Goal: Information Seeking & Learning: Learn about a topic

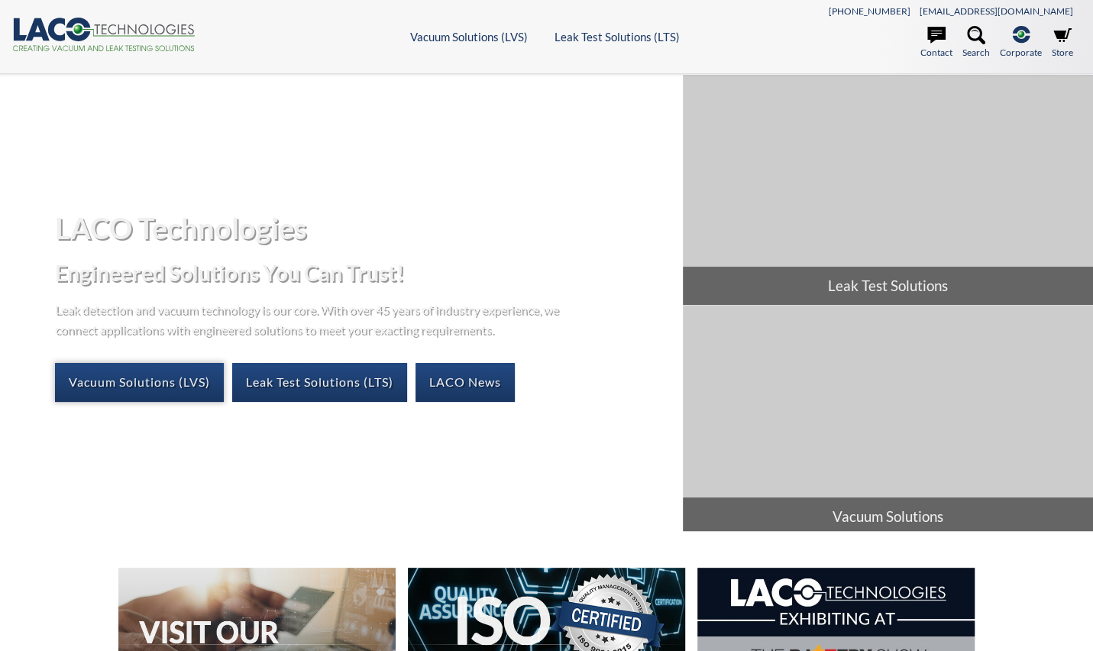
click at [150, 371] on link "Vacuum Solutions (LVS)" at bounding box center [139, 382] width 169 height 38
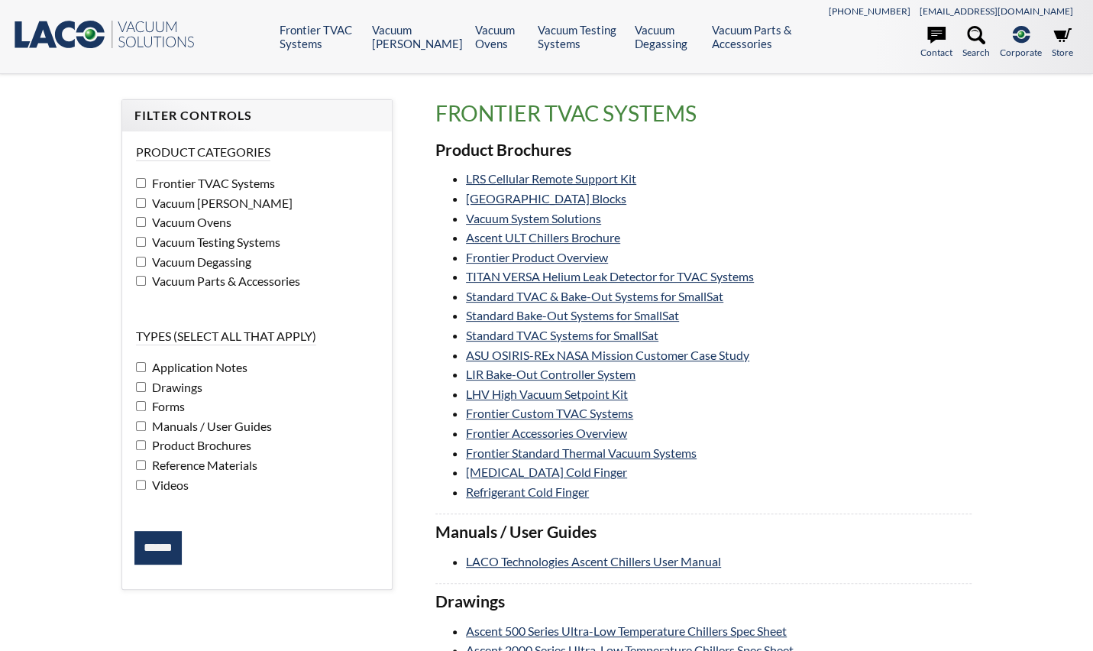
select select "Language Translate Widget"
click at [557, 410] on link "Frontier Custom TVAC Systems" at bounding box center [549, 413] width 167 height 15
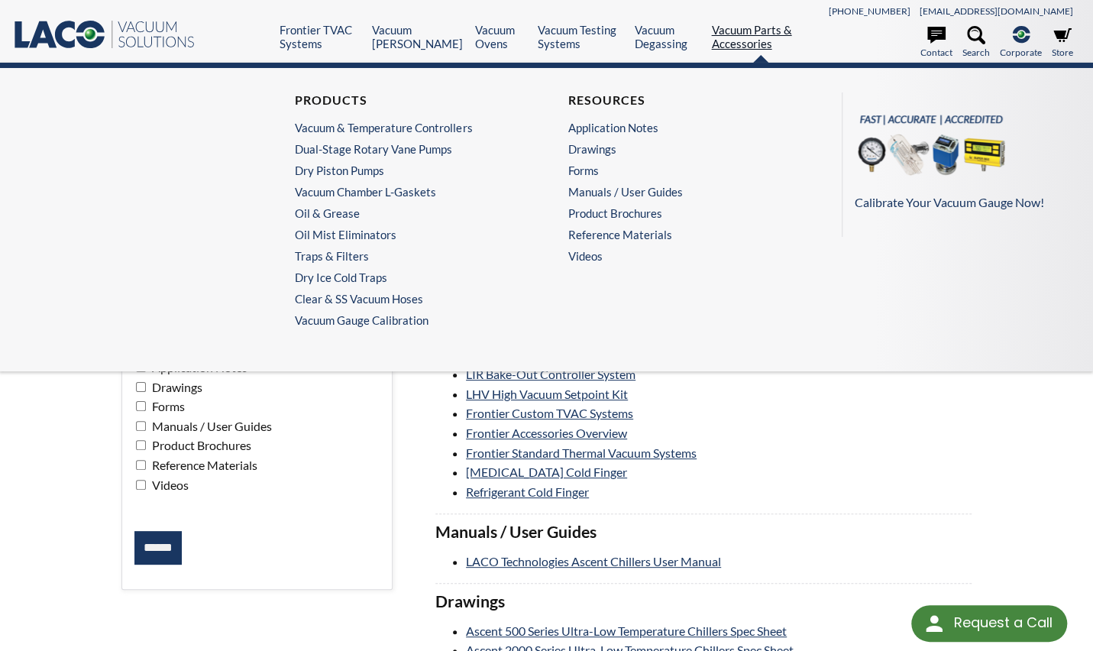
click at [723, 28] on link "Vacuum Parts & Accessories" at bounding box center [760, 37] width 99 height 28
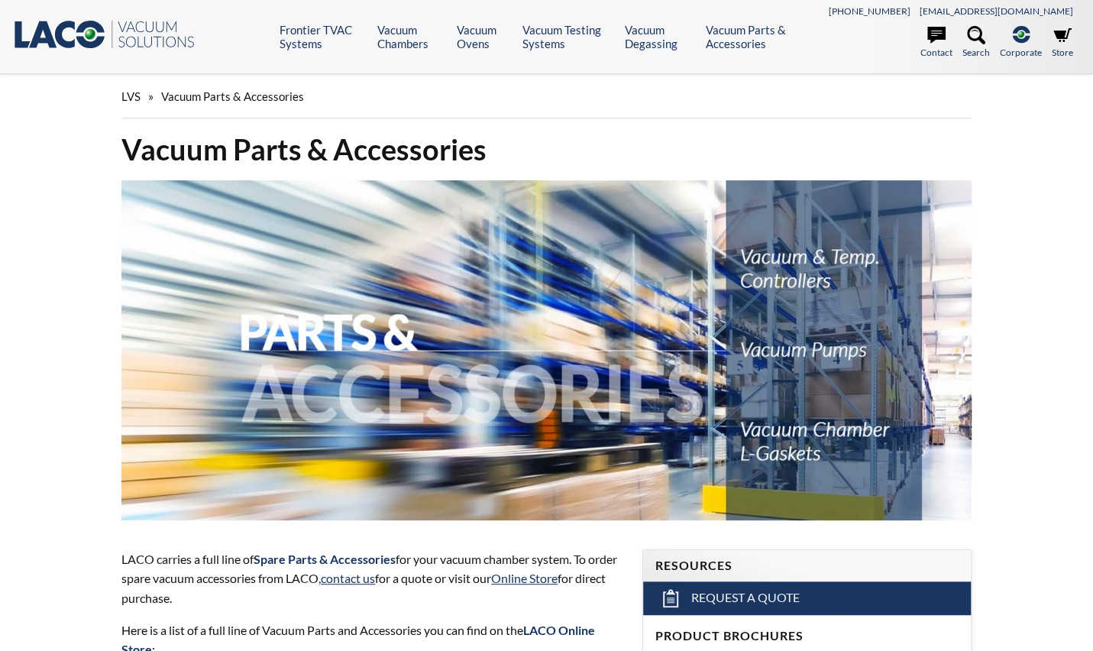
select select "Language Translate Widget"
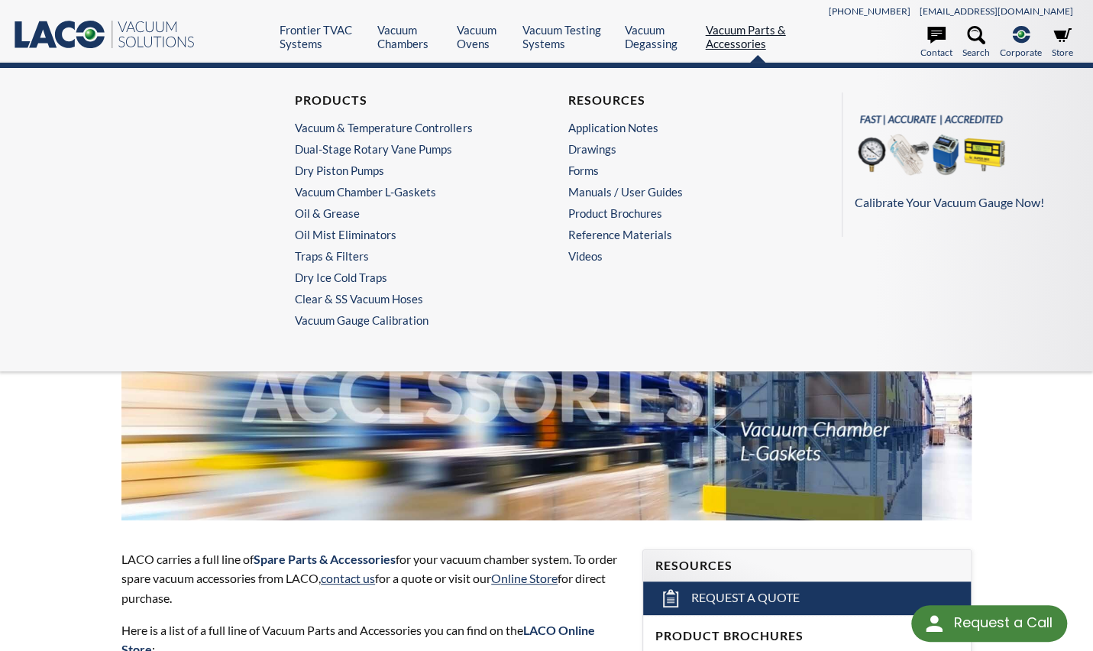
click at [733, 44] on link "Vacuum Parts & Accessories" at bounding box center [757, 37] width 105 height 28
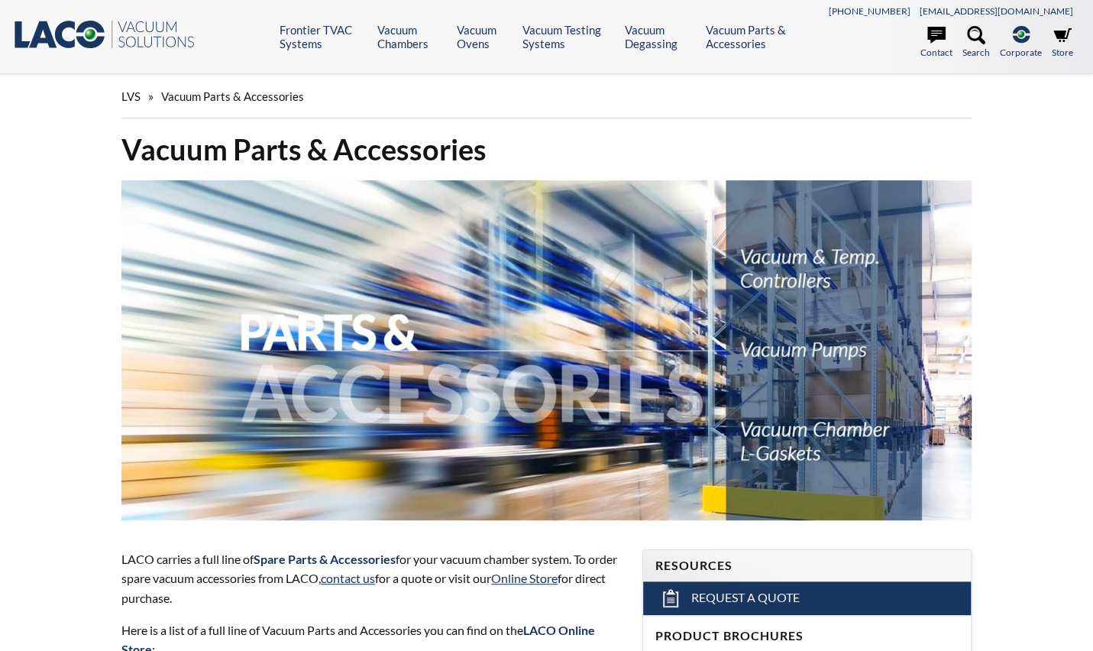
select select "Language Translate Widget"
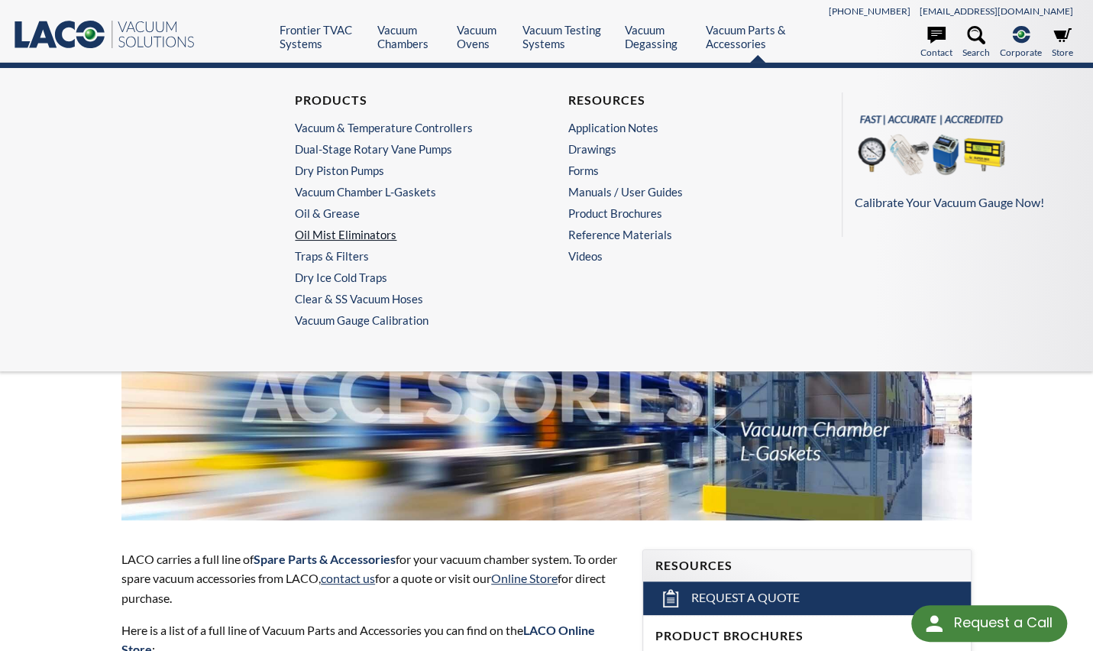
click at [379, 228] on link "Oil Mist Eliminators" at bounding box center [406, 235] width 222 height 14
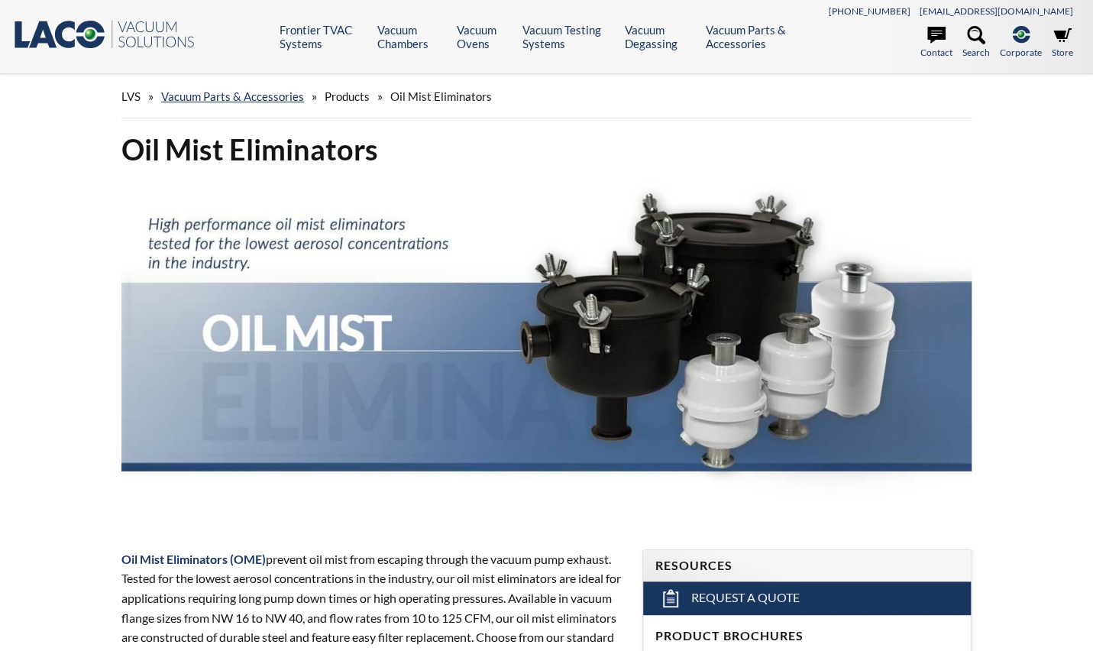
select select "Language Translate Widget"
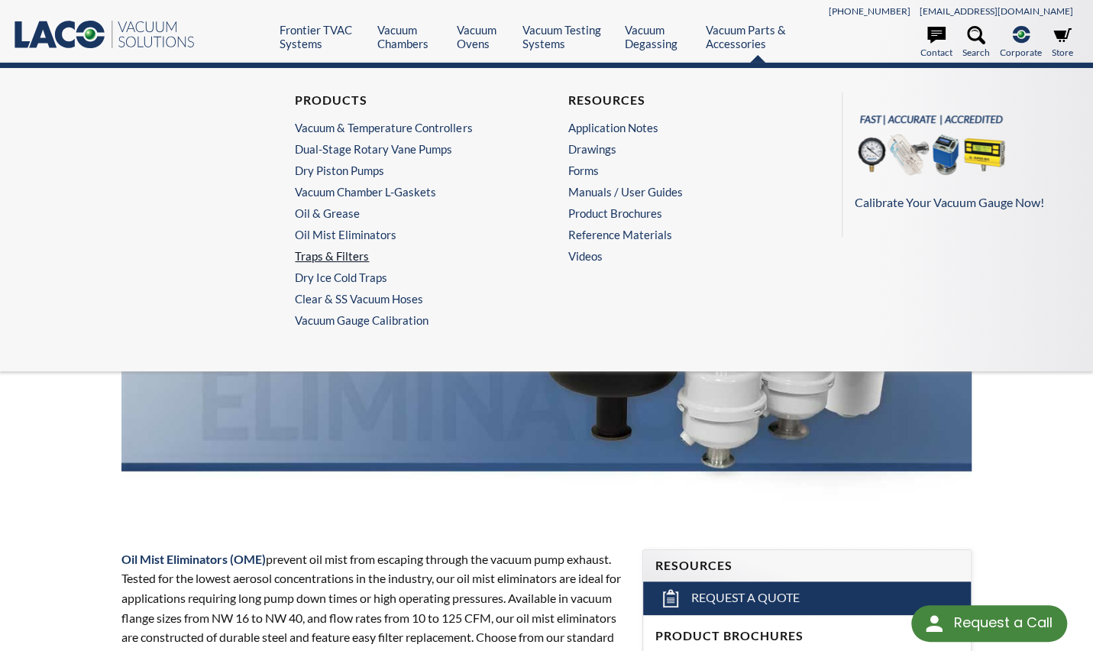
click at [363, 254] on link "Traps & Filters" at bounding box center [406, 256] width 222 height 14
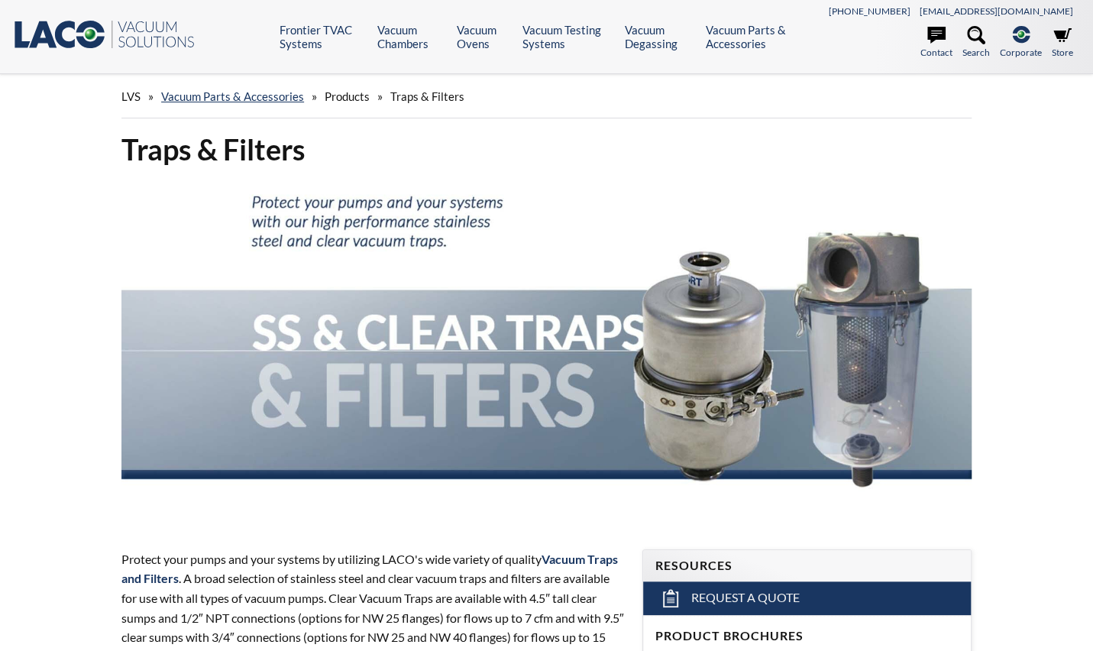
select select "Language Translate Widget"
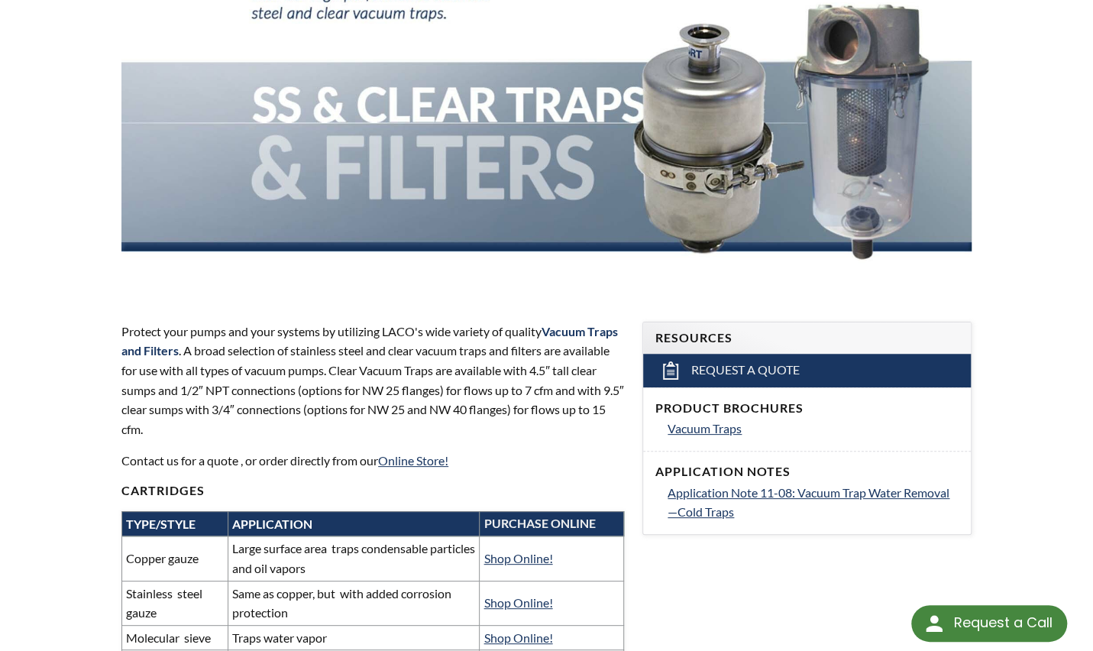
scroll to position [229, 0]
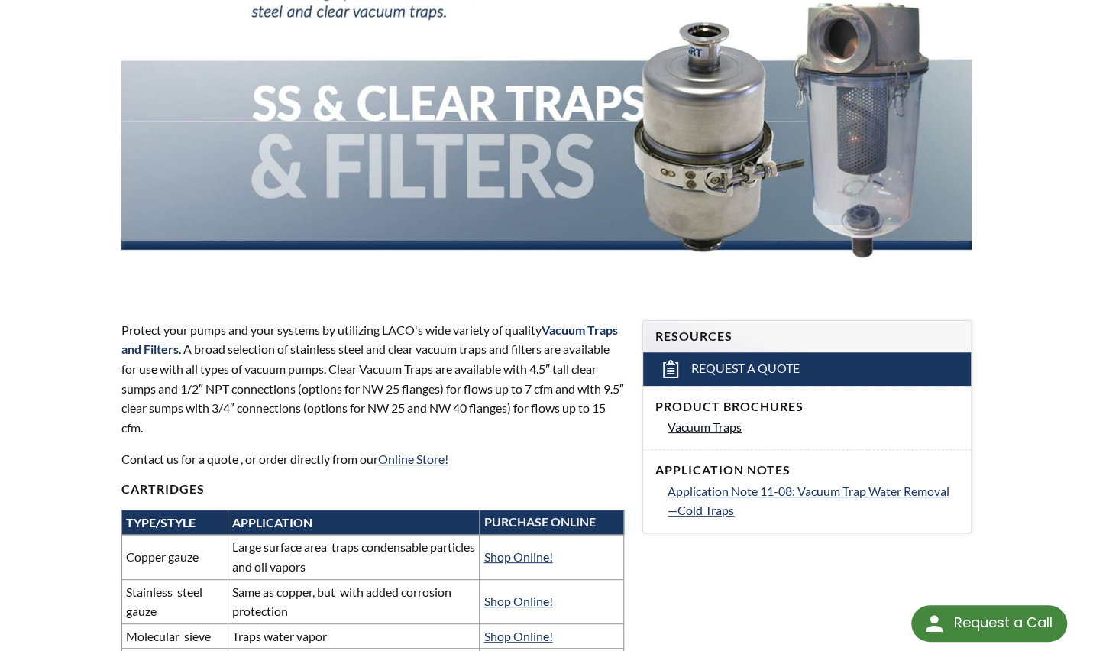
click at [694, 427] on span "Vacuum Traps" at bounding box center [705, 426] width 74 height 15
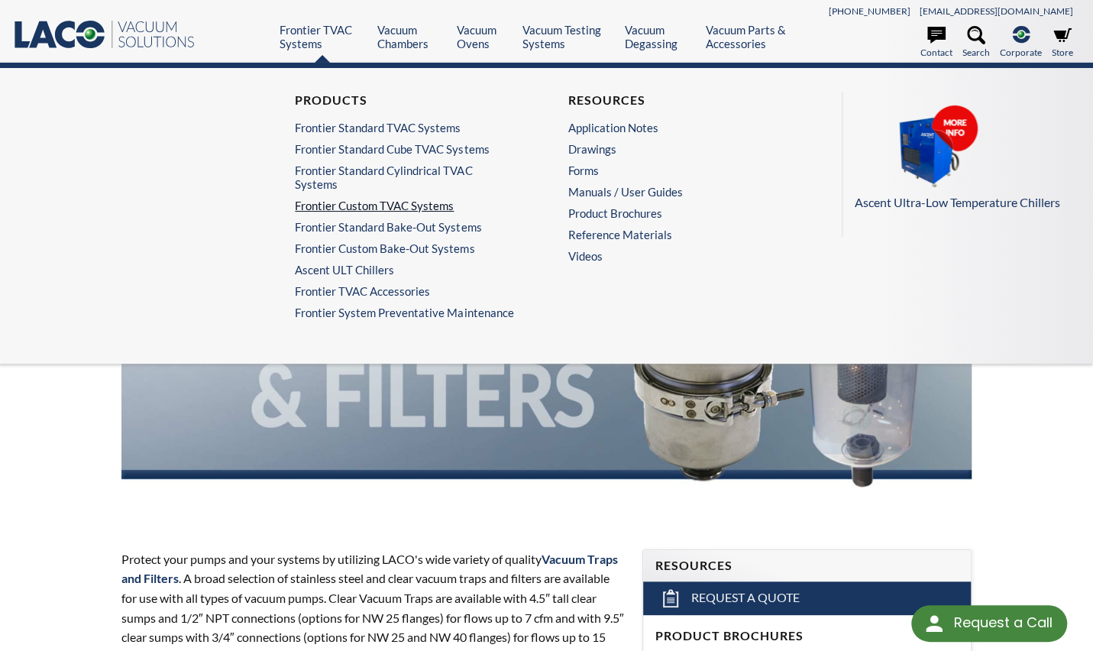
click at [347, 199] on link "Frontier Custom TVAC Systems" at bounding box center [406, 206] width 222 height 14
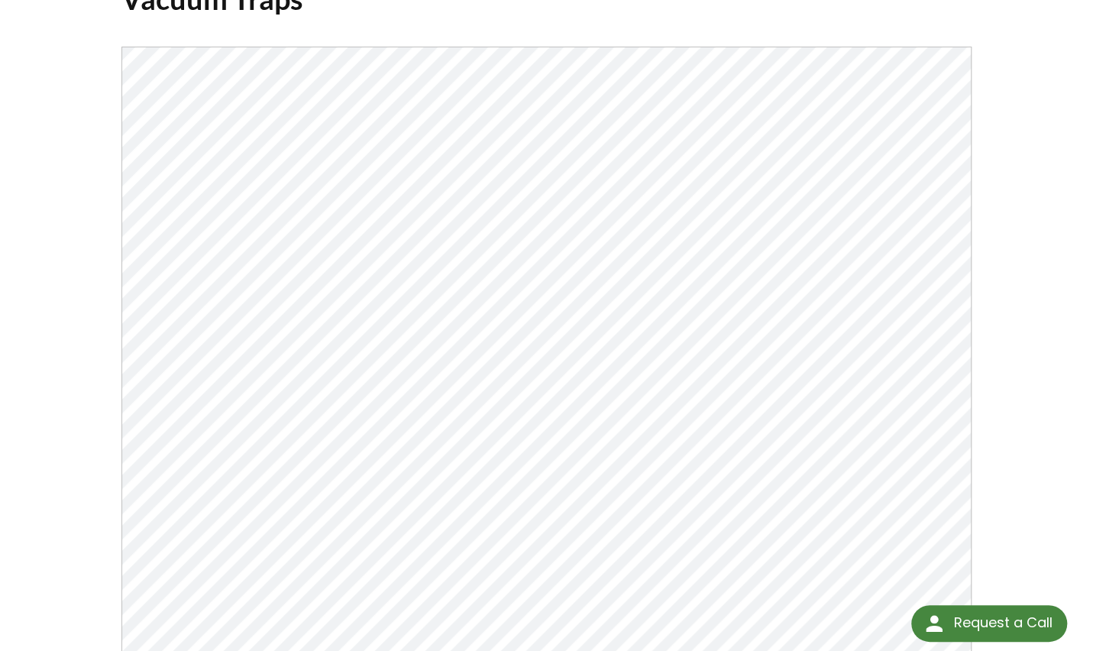
scroll to position [153, 0]
select select "Language Translate Widget"
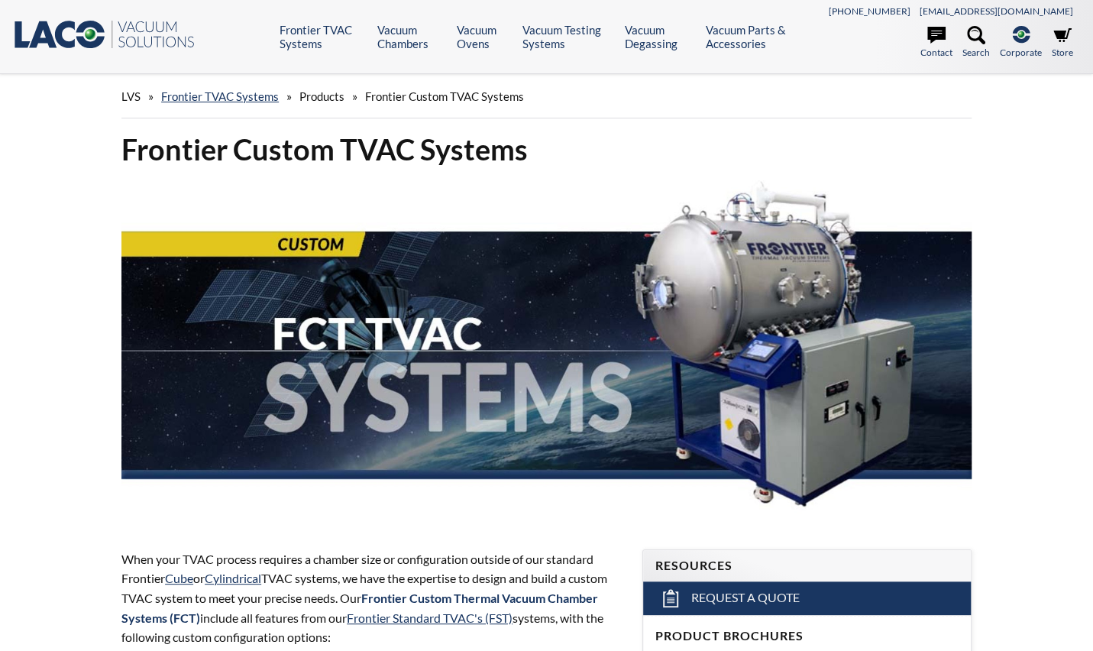
select select "Language Translate Widget"
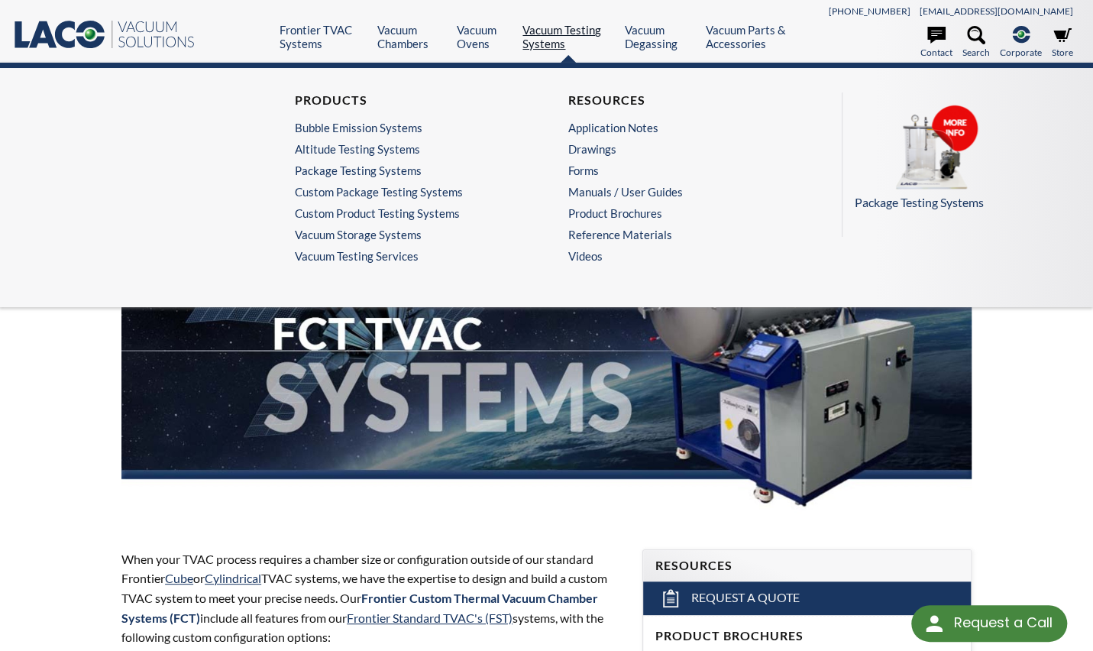
click at [536, 24] on link "Vacuum Testing Systems" at bounding box center [568, 37] width 90 height 28
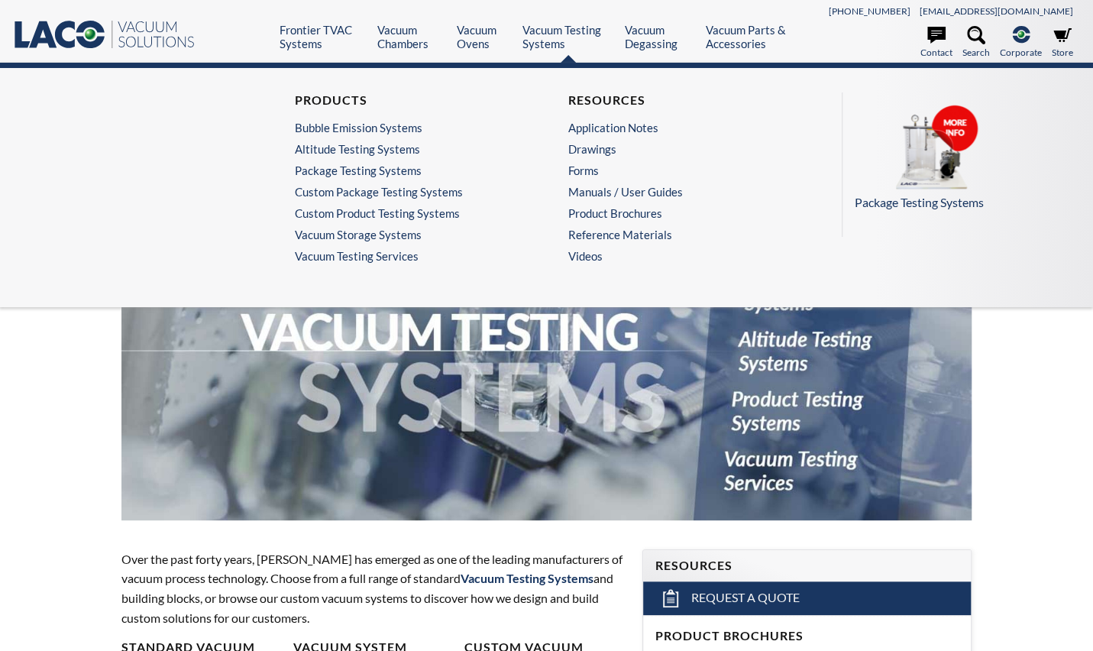
select select "Language Translate Widget"
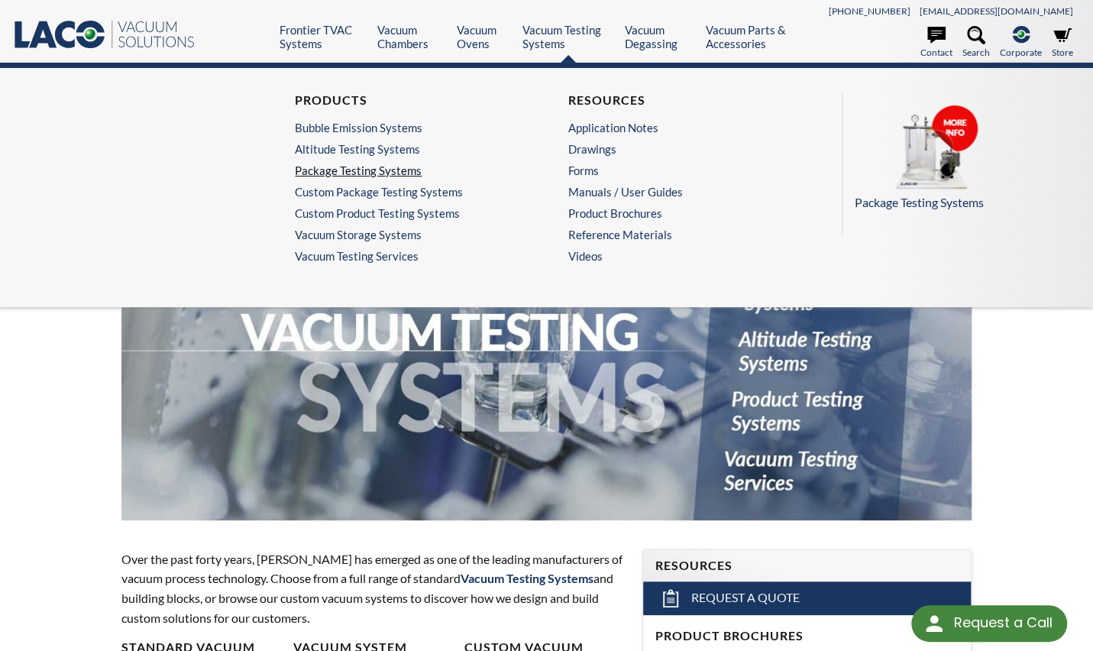
click at [384, 163] on link "Package Testing Systems" at bounding box center [406, 170] width 222 height 14
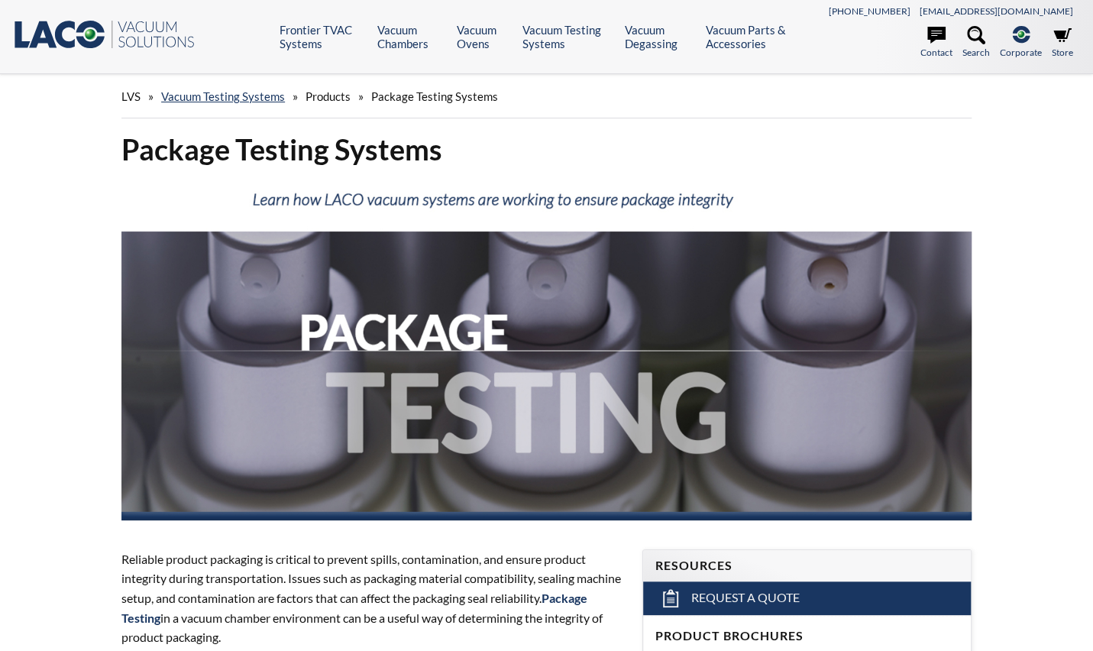
select select "Language Translate Widget"
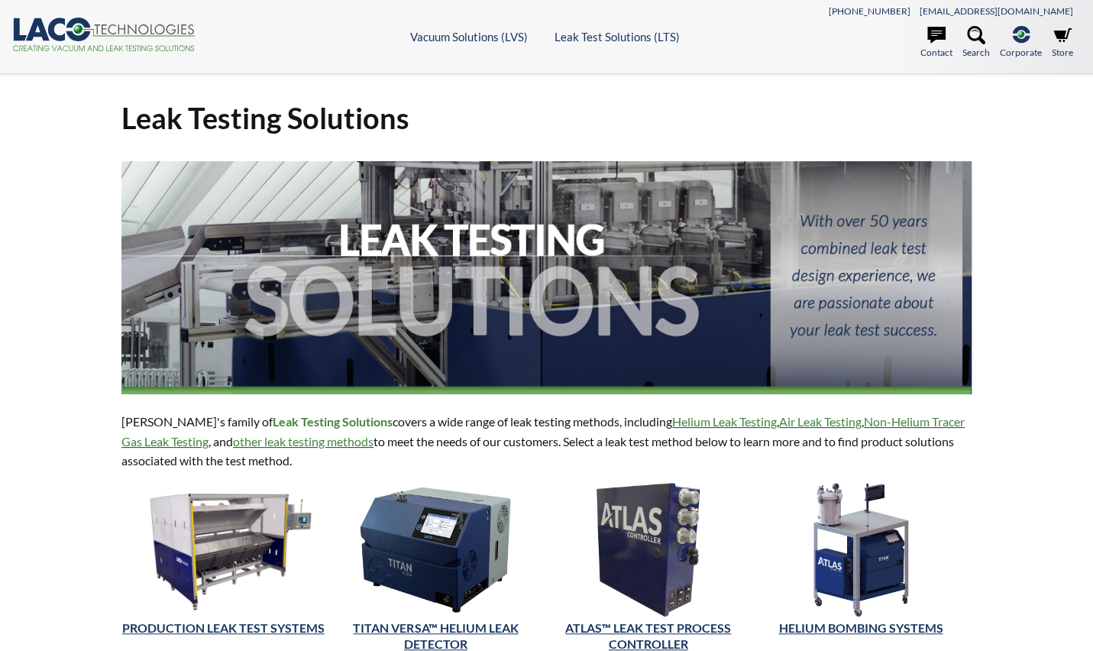
select select "Language Translate Widget"
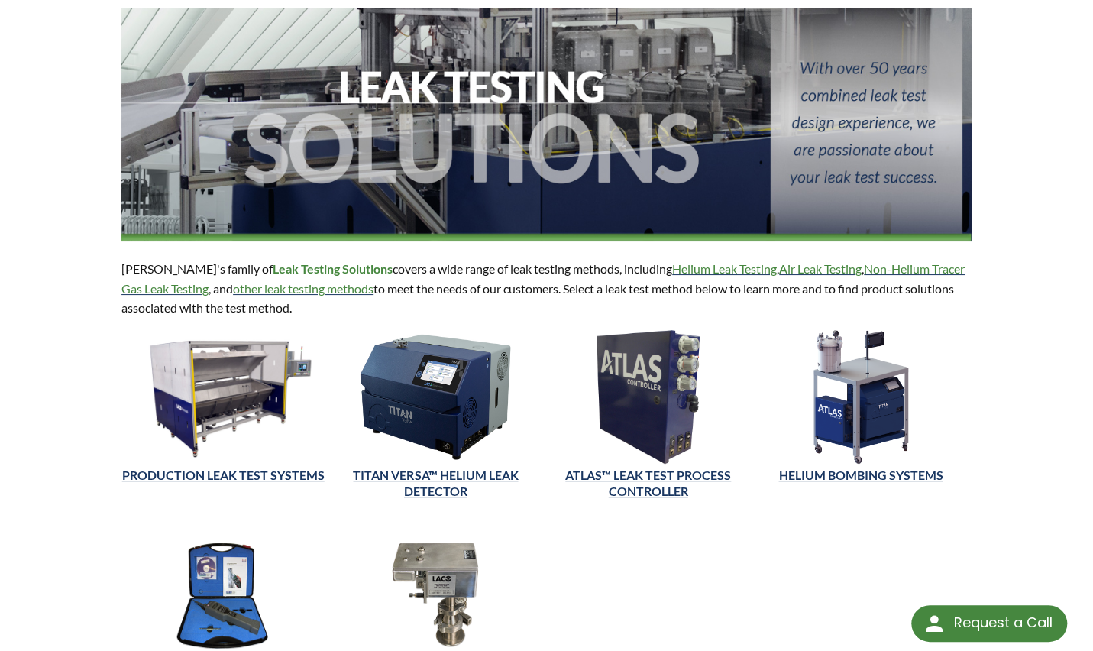
scroll to position [153, 0]
